Goal: Complete application form

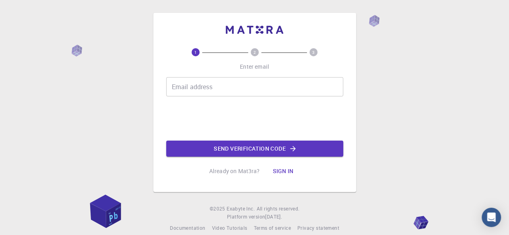
click at [224, 87] on input "Email address" at bounding box center [254, 86] width 177 height 19
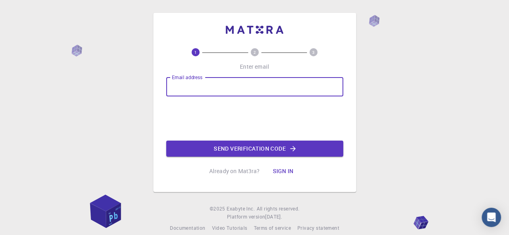
type input "[EMAIL_ADDRESS][DOMAIN_NAME]"
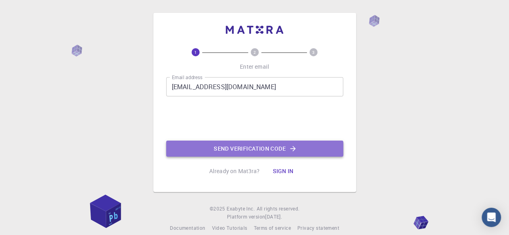
click at [261, 150] on button "Send verification code" at bounding box center [254, 149] width 177 height 16
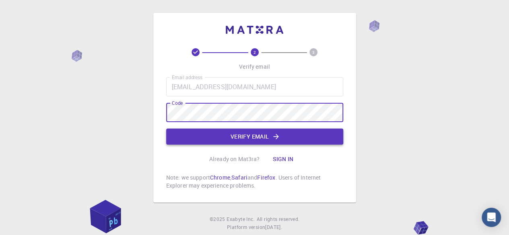
click at [254, 140] on button "Verify email" at bounding box center [254, 137] width 177 height 16
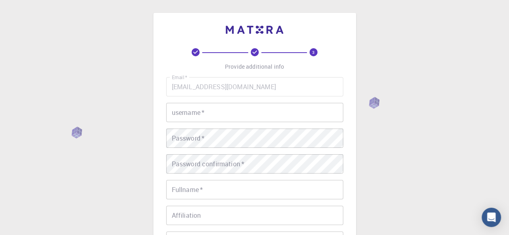
click at [273, 115] on input "username   *" at bounding box center [254, 112] width 177 height 19
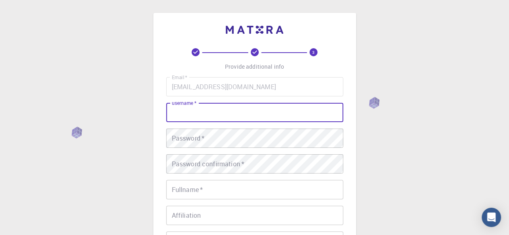
click at [273, 115] on input "username   *" at bounding box center [254, 112] width 177 height 19
type input "qaraman"
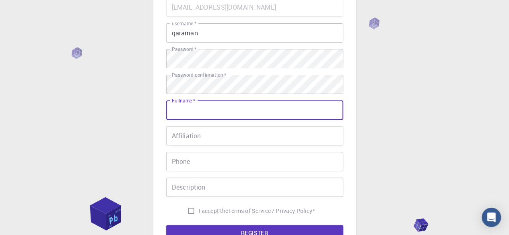
scroll to position [101, 0]
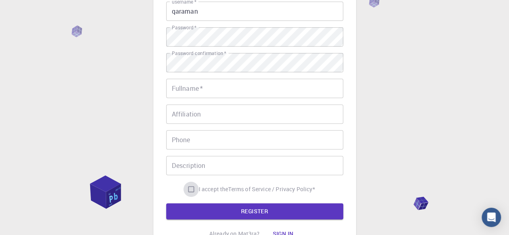
click at [191, 189] on input "I accept the Terms of Service / Privacy Policy *" at bounding box center [190, 189] width 15 height 15
checkbox input "true"
click at [253, 214] on button "REGISTER" at bounding box center [254, 212] width 177 height 16
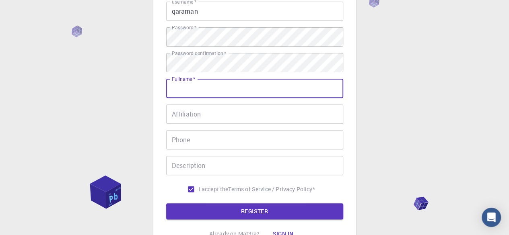
click at [264, 95] on input "Fullname   *" at bounding box center [254, 88] width 177 height 19
type input "[PERSON_NAME]"
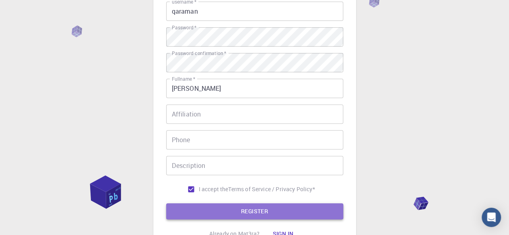
click at [253, 210] on button "REGISTER" at bounding box center [254, 212] width 177 height 16
click at [274, 213] on button "REGISTER" at bounding box center [254, 212] width 177 height 16
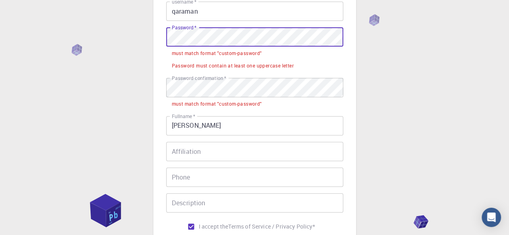
click at [161, 34] on div "3 Provide additional info Email   * [EMAIL_ADDRESS][DOMAIN_NAME] Email   * user…" at bounding box center [254, 102] width 203 height 381
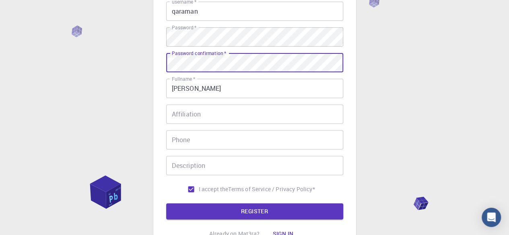
click at [166, 204] on button "REGISTER" at bounding box center [254, 212] width 177 height 16
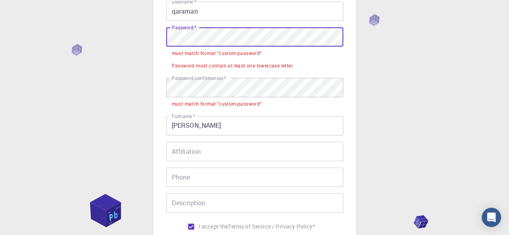
click at [134, 38] on div "3 Provide additional info Email   * [EMAIL_ADDRESS][DOMAIN_NAME] Email   * user…" at bounding box center [254, 122] width 509 height 446
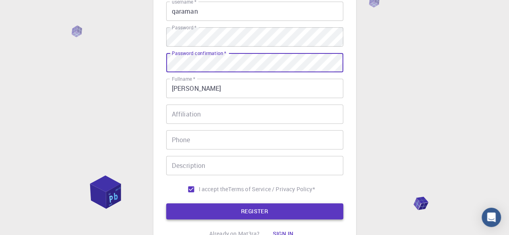
click at [244, 211] on button "REGISTER" at bounding box center [254, 212] width 177 height 16
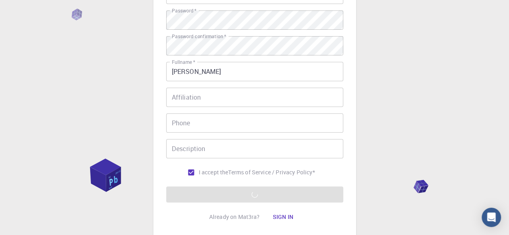
scroll to position [107, 0]
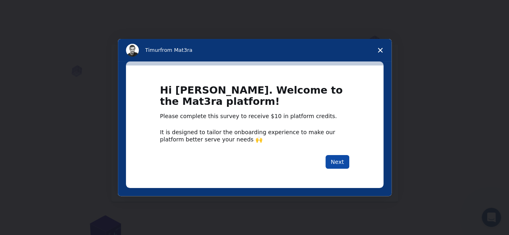
click at [341, 161] on button "Next" at bounding box center [337, 162] width 24 height 14
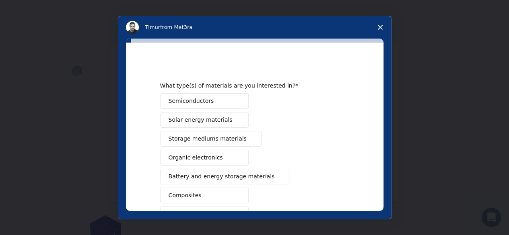
click at [228, 99] on button "Semiconductors" at bounding box center [204, 101] width 88 height 16
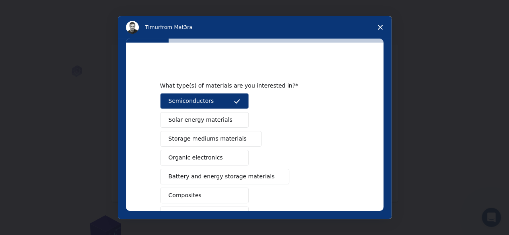
click at [235, 121] on span "Intercom messenger" at bounding box center [237, 120] width 6 height 6
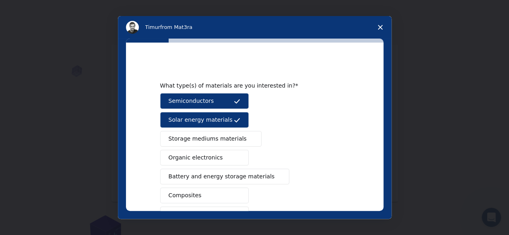
click at [238, 132] on button "Storage mediums materials" at bounding box center [210, 139] width 101 height 16
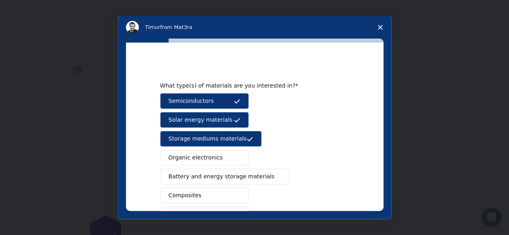
click at [239, 154] on button "Organic electronics" at bounding box center [204, 158] width 88 height 16
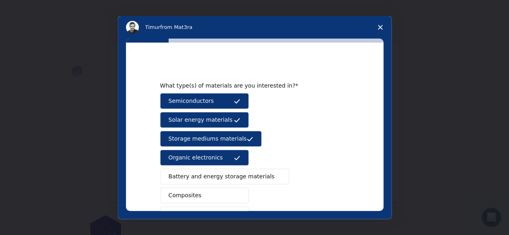
click at [381, 125] on div "What type(s) of materials are you interested in? Semiconductors Solar energy ma…" at bounding box center [254, 127] width 257 height 169
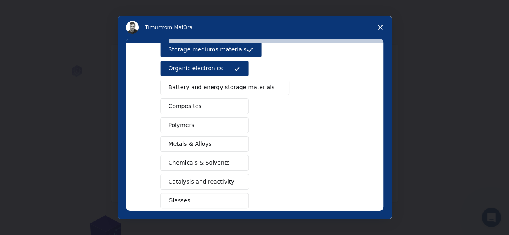
scroll to position [95, 0]
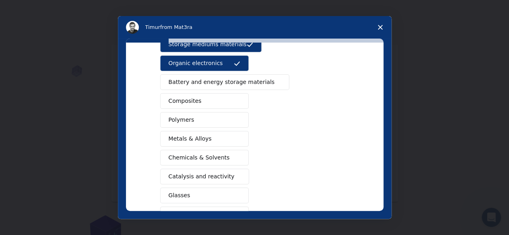
click at [253, 81] on span "Battery and energy storage materials" at bounding box center [222, 82] width 106 height 8
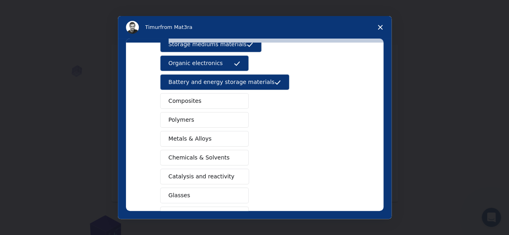
click at [239, 96] on button "Composites" at bounding box center [204, 101] width 88 height 16
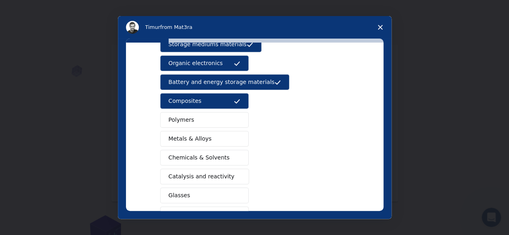
click at [235, 107] on div "Semiconductors Solar energy materials Storage mediums materials Organic electro…" at bounding box center [254, 111] width 189 height 224
click at [235, 115] on button "Polymers" at bounding box center [204, 120] width 88 height 16
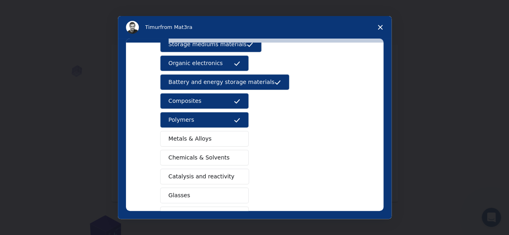
click at [235, 140] on button "Metals & Alloys" at bounding box center [204, 139] width 88 height 16
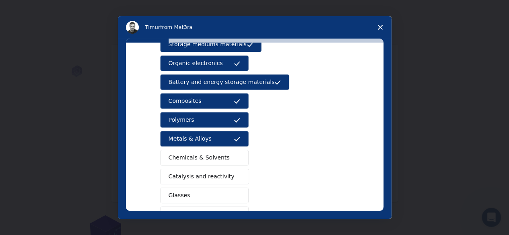
click at [234, 156] on span "Intercom messenger" at bounding box center [237, 158] width 6 height 6
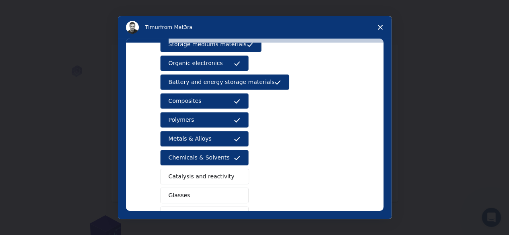
click at [231, 169] on button "Catalysis and reactivity" at bounding box center [204, 177] width 89 height 16
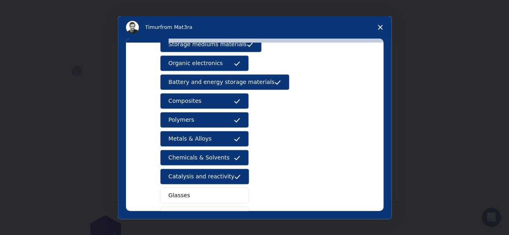
click at [234, 195] on span "Intercom messenger" at bounding box center [237, 196] width 6 height 6
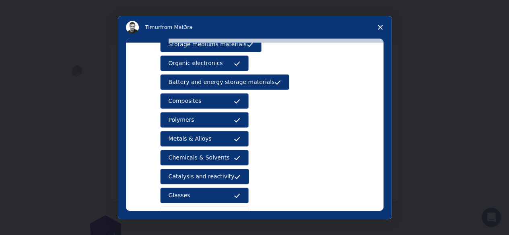
scroll to position [150, 0]
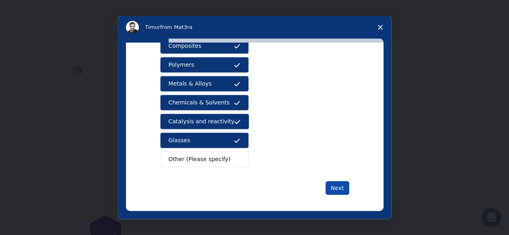
click at [336, 183] on button "Next" at bounding box center [337, 188] width 24 height 14
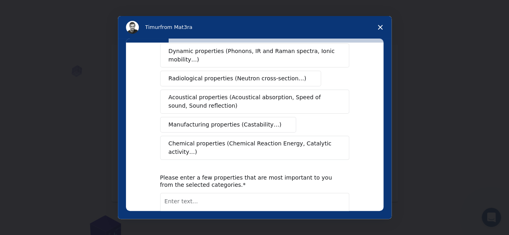
scroll to position [0, 0]
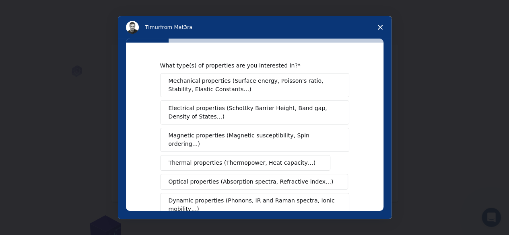
click at [327, 83] on span "Mechanical properties (Surface energy, Poisson's ratio, Stability, Elastic Cons…" at bounding box center [253, 85] width 168 height 17
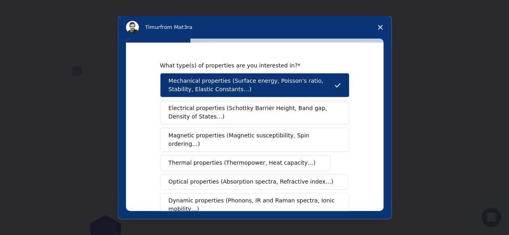
click at [324, 112] on span "Electrical properties (Schottky Barrier Height, Band gap, Density of States…)" at bounding box center [252, 112] width 167 height 17
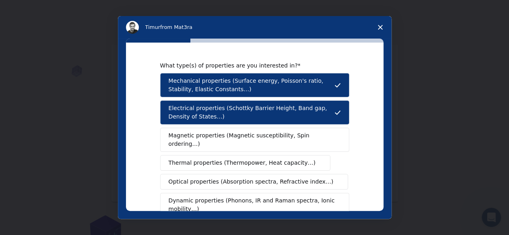
click at [286, 135] on span "Magnetic properties (Magnetic susceptibility, Spin ordering…)" at bounding box center [252, 140] width 166 height 17
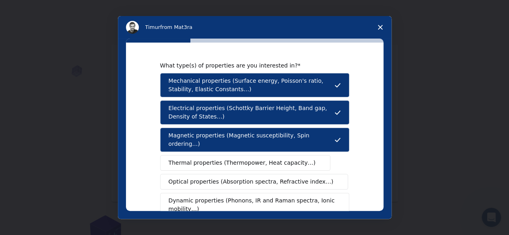
click at [267, 159] on span "Thermal properties (Thermopower, Heat capacity…)" at bounding box center [242, 163] width 147 height 8
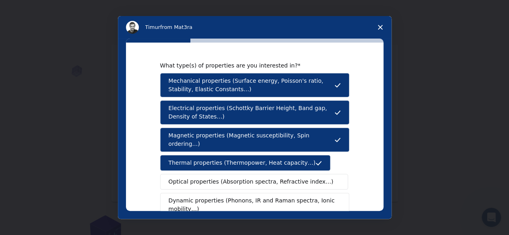
click at [247, 197] on span "Dynamic properties (Phonons, IR and Raman spectra, Ionic mobility…)" at bounding box center [252, 205] width 167 height 17
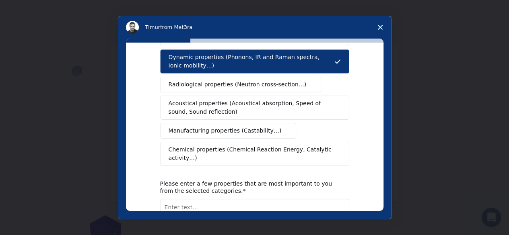
scroll to position [191, 0]
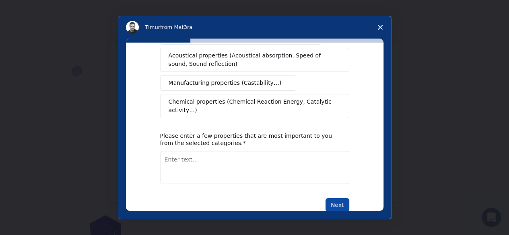
click at [334, 198] on button "Next" at bounding box center [337, 205] width 24 height 14
click at [300, 157] on textarea "Enter text..." at bounding box center [254, 167] width 189 height 33
click at [282, 151] on textarea "Enter text..." at bounding box center [254, 167] width 189 height 33
type textarea "mathematics"
click at [336, 198] on button "Next" at bounding box center [337, 205] width 24 height 14
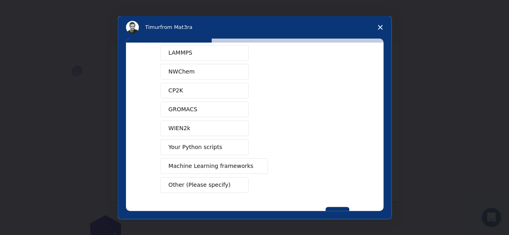
scroll to position [66, 0]
click at [223, 174] on div "Quantum ESPRESSO VASP LAMMPS NWChem CP2K GROMACS WIEN2k Your Python scripts Mac…" at bounding box center [254, 100] width 189 height 186
click at [221, 181] on button "Other (Please specify)" at bounding box center [204, 185] width 88 height 16
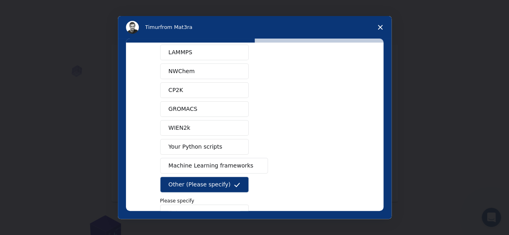
click at [224, 162] on span "Machine Learning frameworks" at bounding box center [211, 166] width 85 height 8
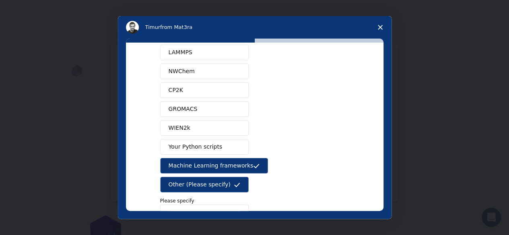
drag, startPoint x: 386, startPoint y: 143, endPoint x: 382, endPoint y: 155, distance: 12.2
click at [382, 155] on div "What software applications are you using? Quantum ESPRESSO VASP LAMMPS NWChem C…" at bounding box center [255, 129] width 274 height 181
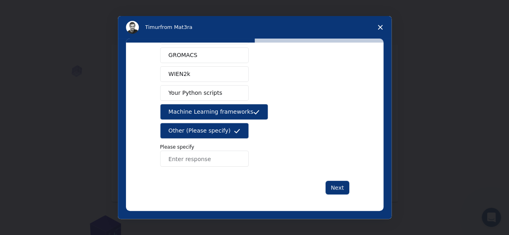
click at [230, 126] on button "Other (Please specify)" at bounding box center [204, 131] width 88 height 16
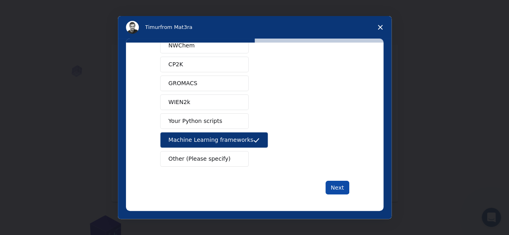
click at [335, 183] on button "Next" at bounding box center [337, 188] width 24 height 14
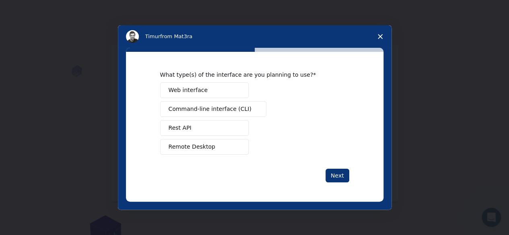
click at [222, 145] on button "Remote Desktop" at bounding box center [204, 147] width 88 height 16
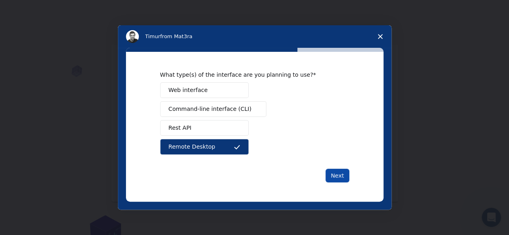
click at [337, 177] on button "Next" at bounding box center [337, 176] width 24 height 14
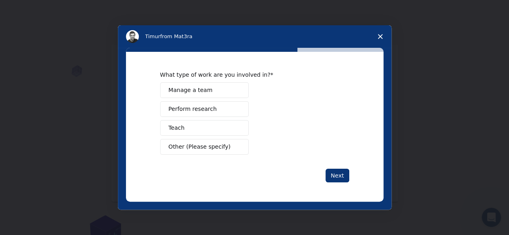
click at [225, 110] on button "Perform research" at bounding box center [204, 109] width 88 height 16
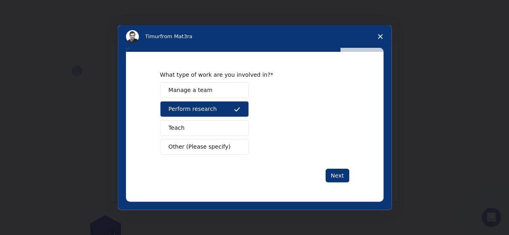
click at [223, 129] on button "Teach" at bounding box center [204, 128] width 88 height 16
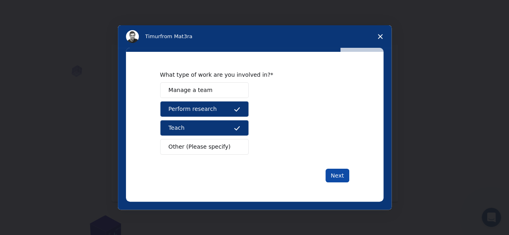
click at [335, 176] on button "Next" at bounding box center [337, 176] width 24 height 14
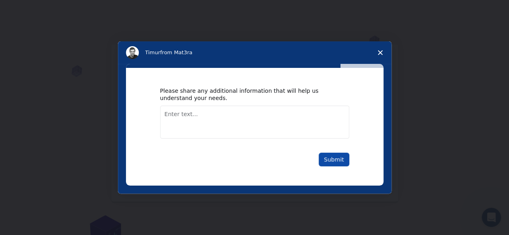
click at [332, 160] on button "Submit" at bounding box center [334, 160] width 31 height 14
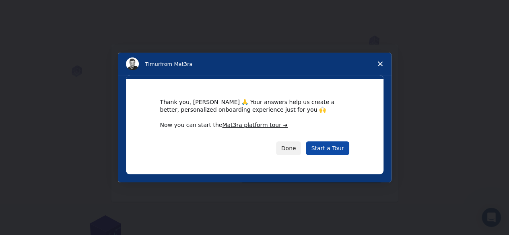
click at [328, 150] on link "Start a Tour" at bounding box center [327, 149] width 43 height 14
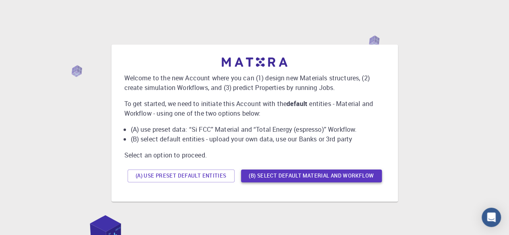
click at [300, 180] on button "(B) Select default material and workflow" at bounding box center [311, 176] width 141 height 13
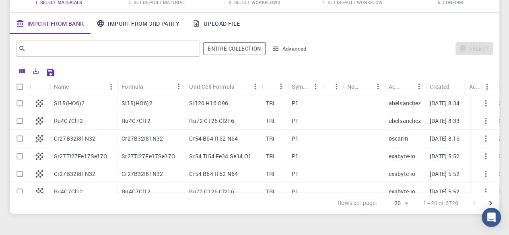
scroll to position [88, 0]
click at [71, 107] on p "Si15(HO6)2" at bounding box center [69, 103] width 31 height 8
checkbox input "true"
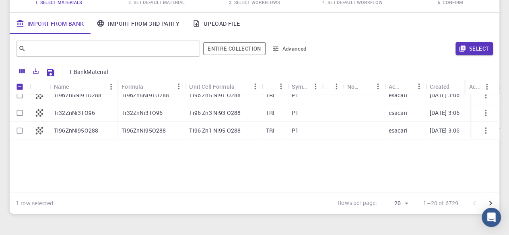
scroll to position [0, 0]
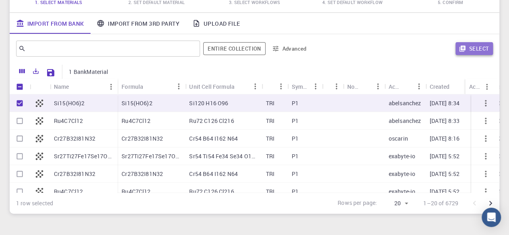
click at [473, 47] on button "Select" at bounding box center [473, 48] width 37 height 13
